Goal: Task Accomplishment & Management: Complete application form

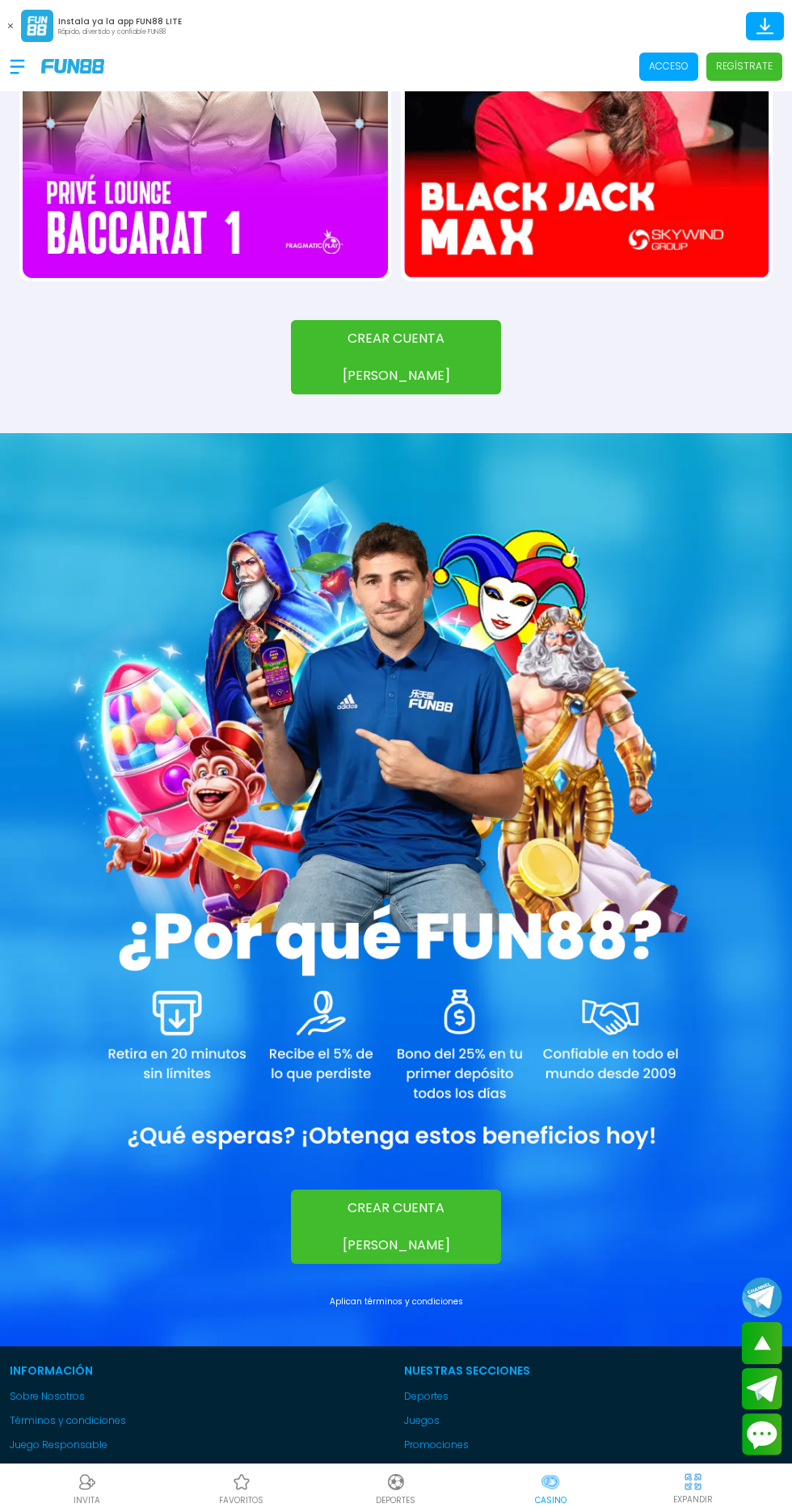
scroll to position [2084, 0]
